Goal: Check status

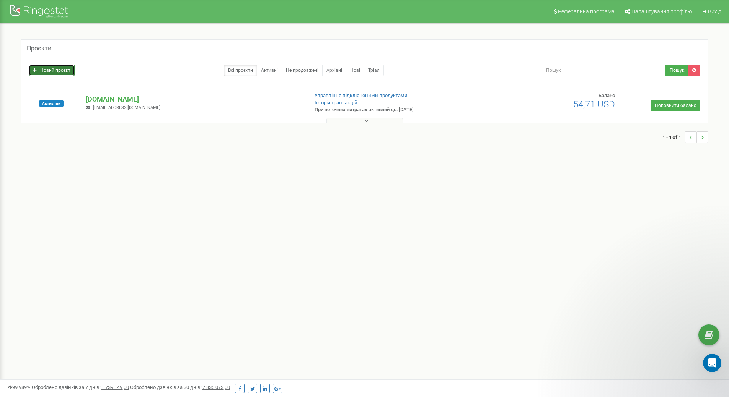
click at [55, 68] on link "Новий проєкт" at bounding box center [52, 70] width 46 height 11
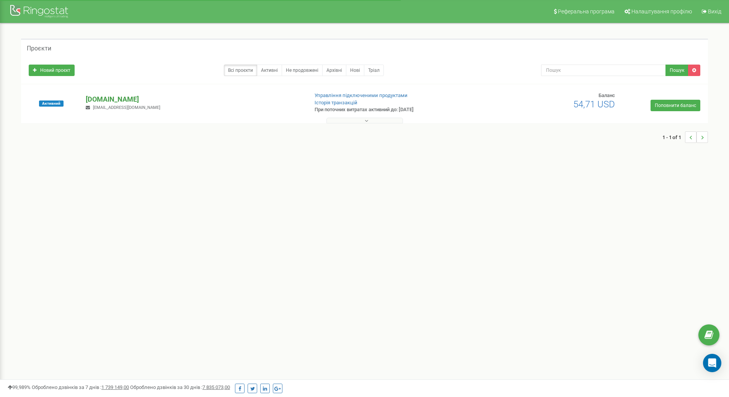
click at [120, 97] on p "citystaff.com.ua" at bounding box center [194, 99] width 216 height 10
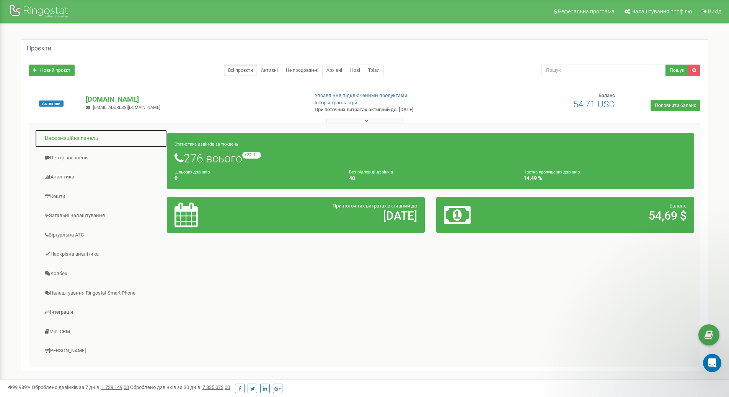
click at [80, 141] on link "Інформаційна панель" at bounding box center [101, 138] width 132 height 19
click at [241, 163] on h1 "276 всього +22 відносно минулого тижня" at bounding box center [430, 158] width 512 height 13
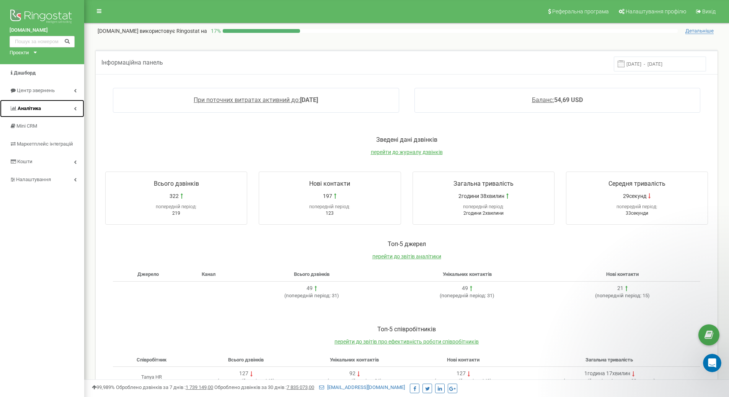
click at [75, 104] on link "Аналiтика" at bounding box center [42, 109] width 84 height 18
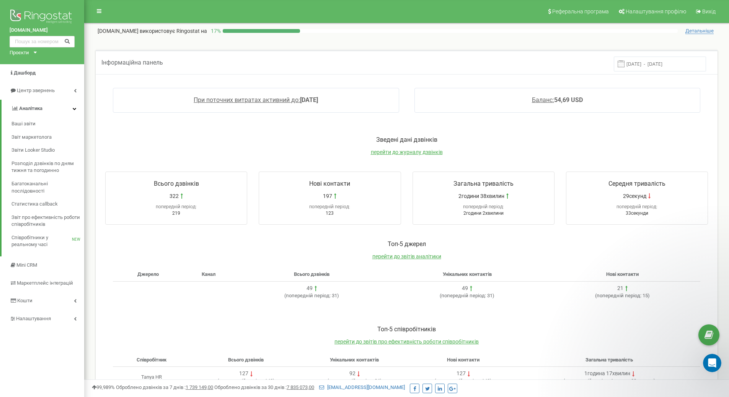
click at [102, 179] on div "Всього дзвінків 322 попередній період: 219 Нові контакти 197 попередній період:…" at bounding box center [407, 198] width 618 height 68
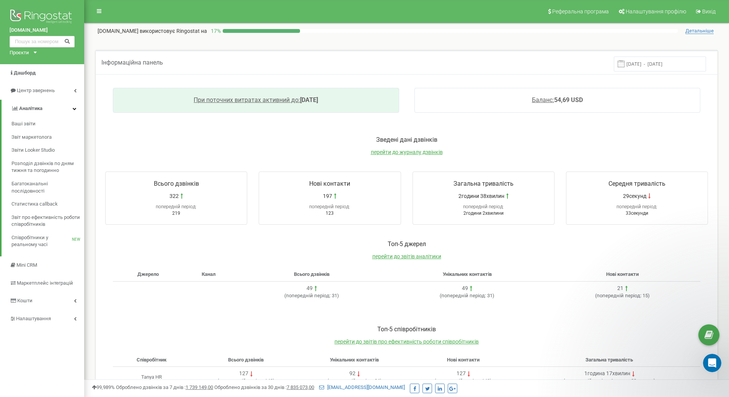
click at [145, 103] on div "При поточних витратах активний до: 2025-10-05" at bounding box center [256, 100] width 286 height 25
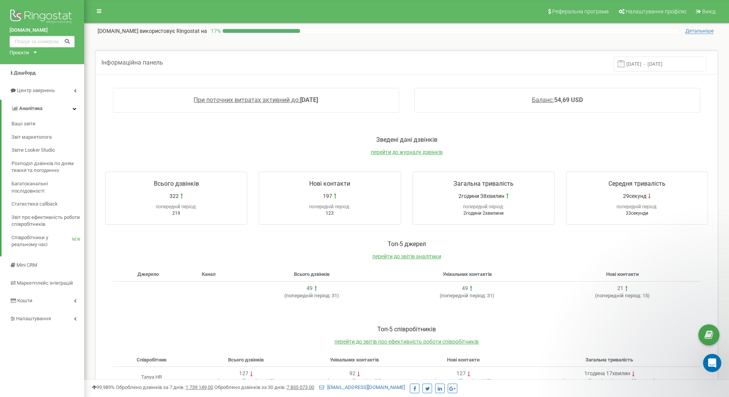
click at [93, 85] on div "Інформаційна панель 12.09.2025 - 19.09.2025 При поточних витратах активний до: …" at bounding box center [406, 267] width 633 height 434
drag, startPoint x: 26, startPoint y: 109, endPoint x: 33, endPoint y: 108, distance: 6.6
click at [26, 109] on span "Аналiтика" at bounding box center [30, 109] width 23 height 6
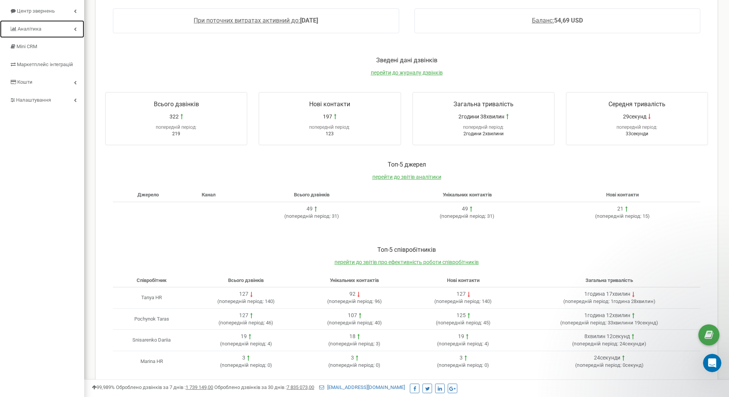
scroll to position [86, 0]
